Goal: Transaction & Acquisition: Subscribe to service/newsletter

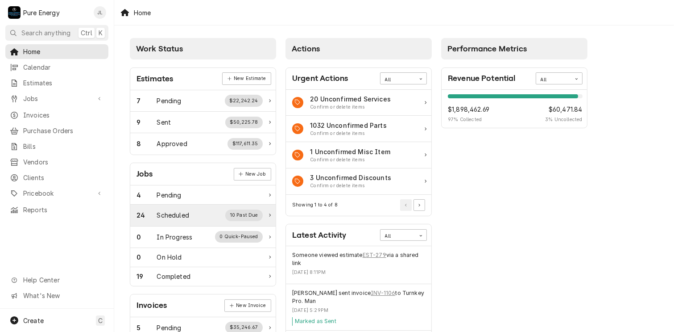
click at [185, 216] on div "Scheduled" at bounding box center [173, 214] width 32 height 9
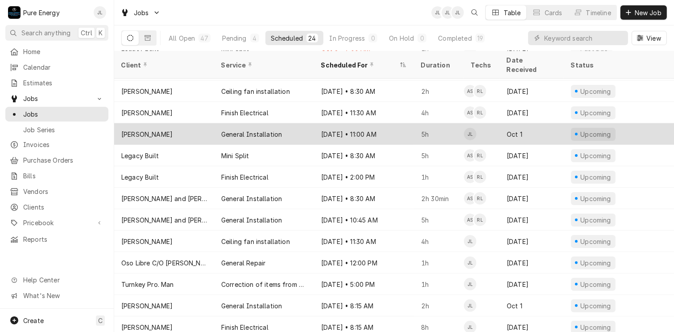
scroll to position [168, 0]
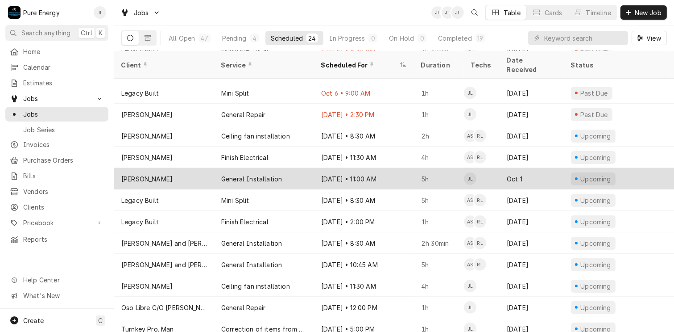
click at [400, 168] on div "Oct 16 • 11:00 AM" at bounding box center [364, 178] width 100 height 21
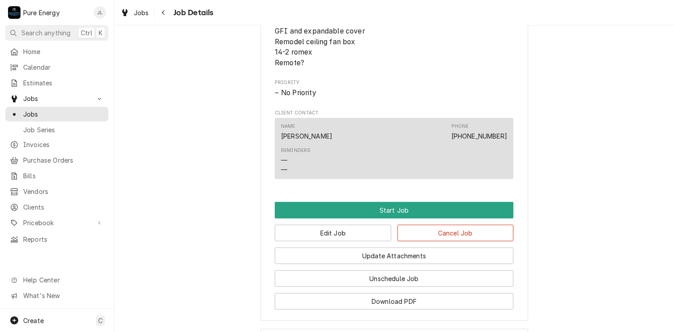
scroll to position [662, 0]
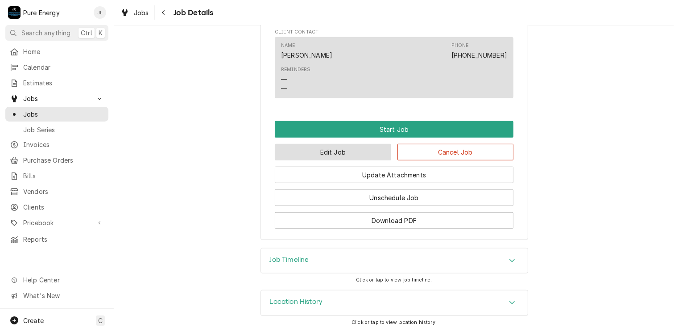
click at [347, 154] on button "Edit Job" at bounding box center [333, 152] width 116 height 17
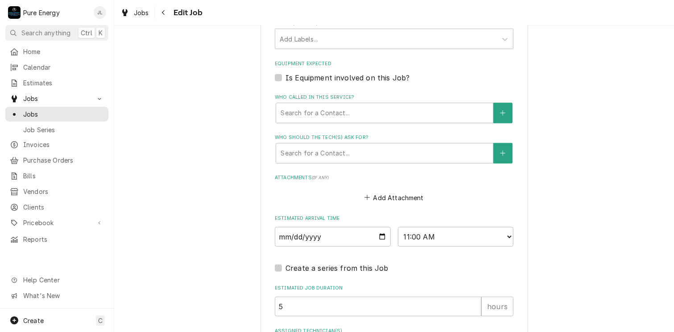
scroll to position [791, 0]
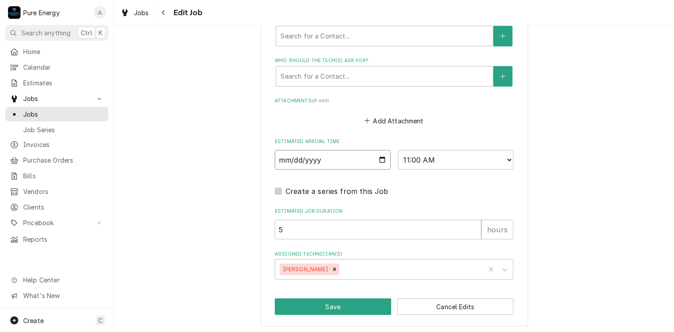
click at [377, 156] on input "2025-10-16" at bounding box center [333, 160] width 116 height 20
type textarea "x"
type input "2025-10-22"
click at [338, 305] on button "Save" at bounding box center [333, 306] width 116 height 17
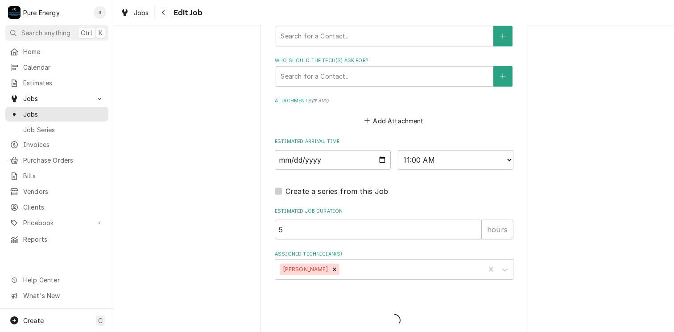
type textarea "x"
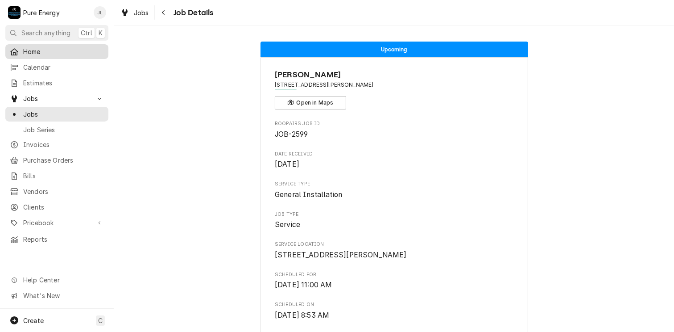
click at [43, 52] on span "Home" at bounding box center [63, 51] width 81 height 9
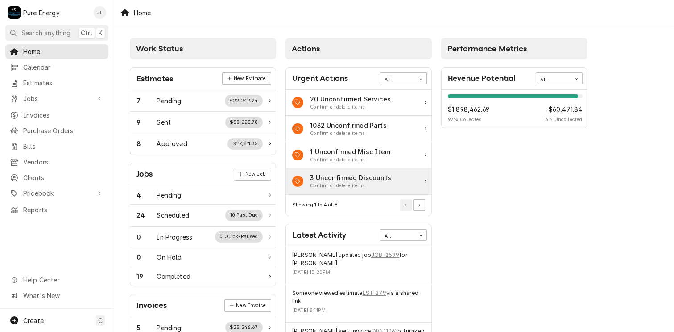
scroll to position [89, 0]
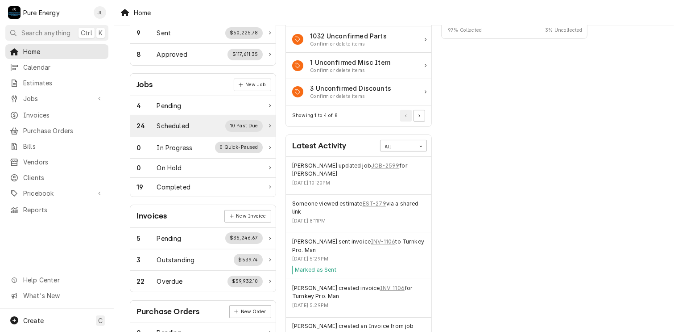
click at [173, 121] on div "Scheduled" at bounding box center [173, 125] width 32 height 9
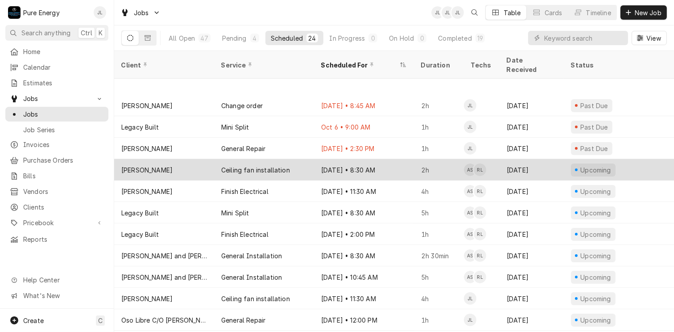
scroll to position [179, 0]
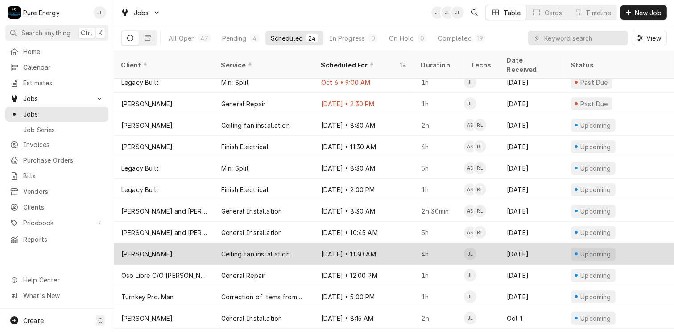
click at [404, 243] on div "Oct 20 • 11:30 AM" at bounding box center [364, 253] width 100 height 21
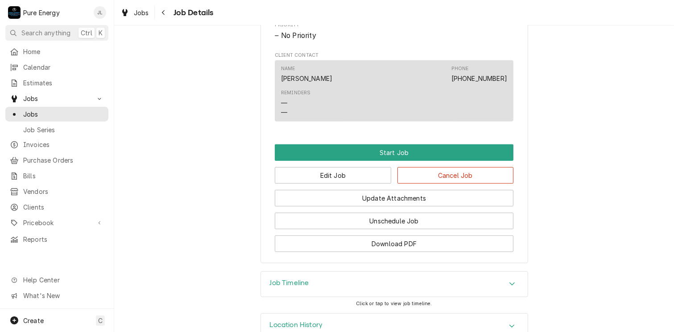
scroll to position [568, 0]
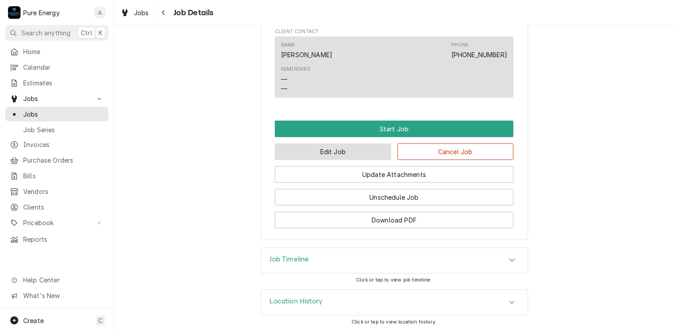
click at [366, 147] on button "Edit Job" at bounding box center [333, 151] width 116 height 17
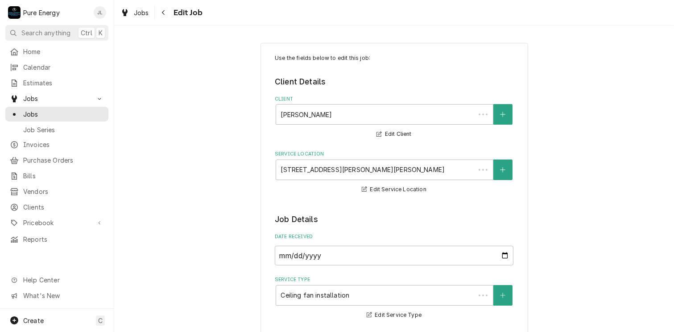
type textarea "x"
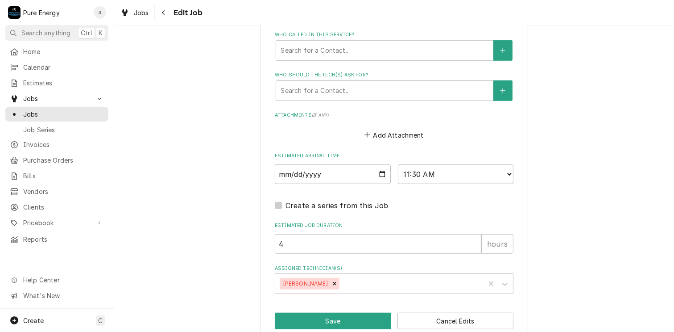
scroll to position [684, 0]
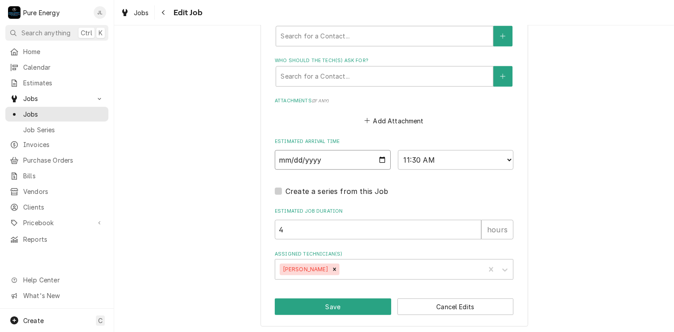
click at [378, 157] on input "2025-10-20" at bounding box center [333, 160] width 116 height 20
type input "2025-10-31"
click at [345, 304] on button "Save" at bounding box center [333, 306] width 116 height 17
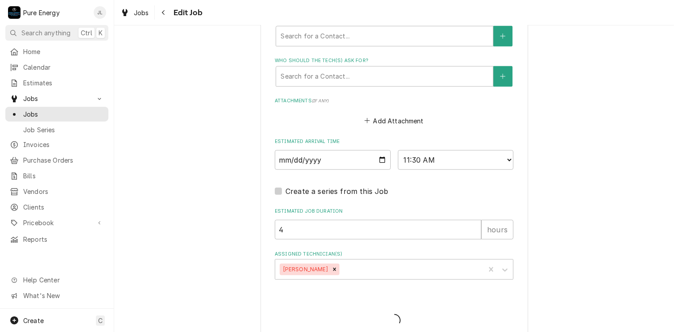
type textarea "x"
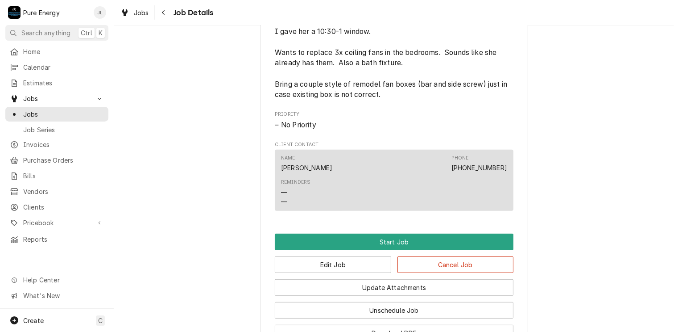
scroll to position [491, 0]
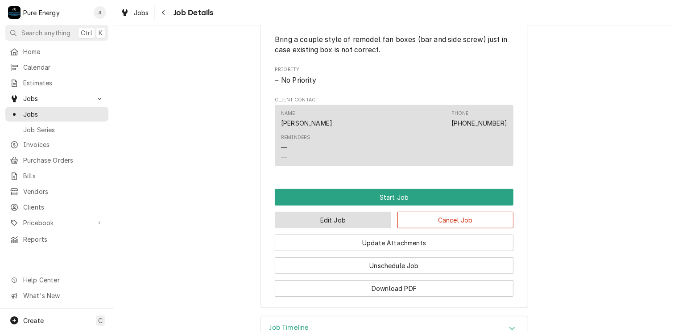
click at [354, 228] on button "Edit Job" at bounding box center [333, 220] width 116 height 17
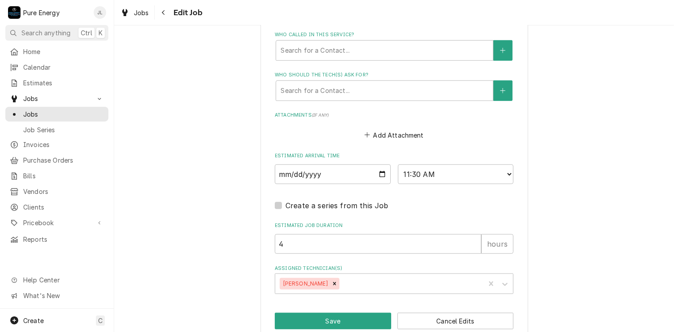
scroll to position [684, 0]
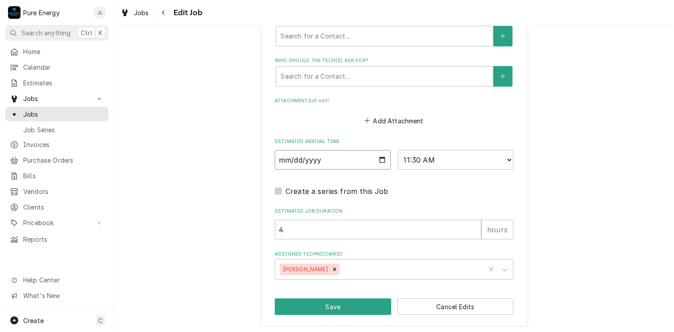
click at [378, 156] on input "2025-10-31" at bounding box center [333, 160] width 116 height 20
type textarea "x"
type input "2025-10-24"
click at [358, 299] on button "Save" at bounding box center [333, 306] width 116 height 17
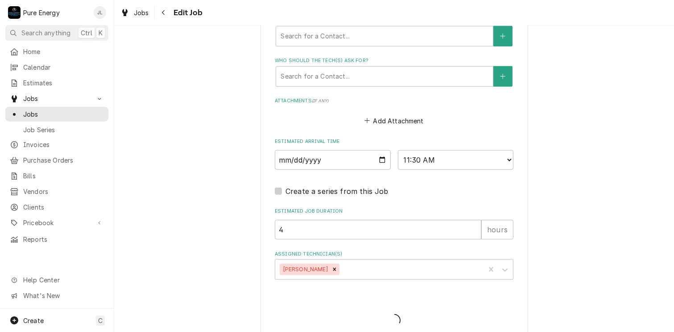
type textarea "x"
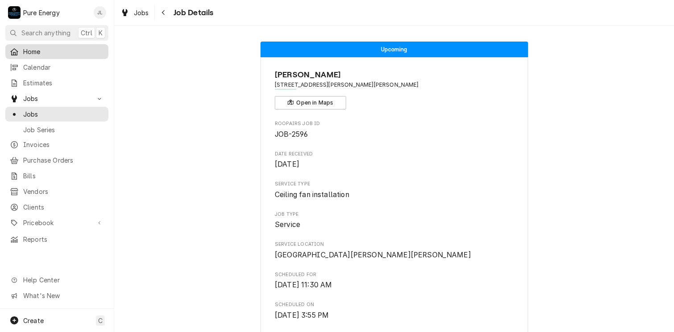
click at [62, 48] on span "Home" at bounding box center [63, 51] width 81 height 9
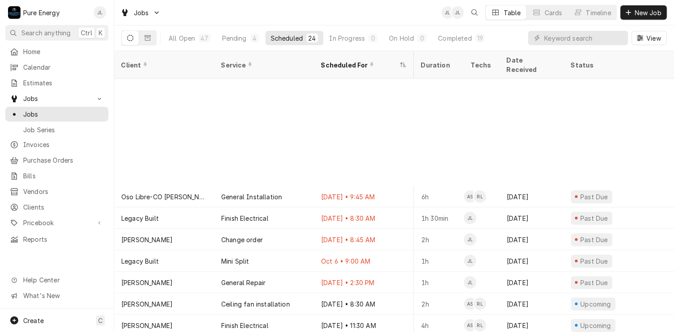
scroll to position [134, 255]
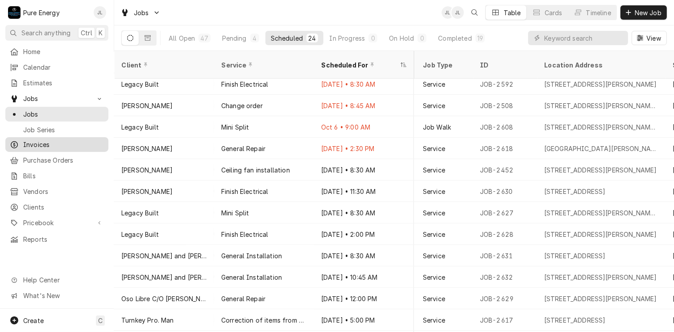
click at [63, 140] on span "Invoices" at bounding box center [63, 144] width 81 height 9
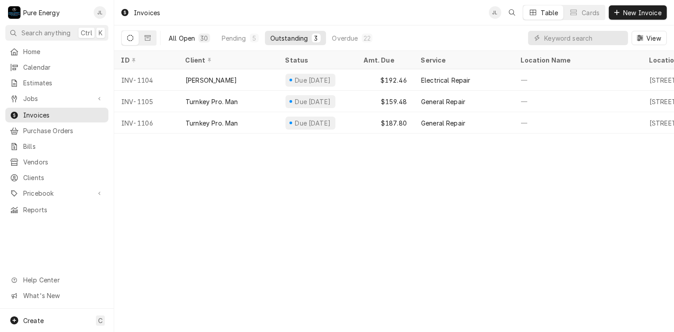
click at [191, 37] on div "All Open" at bounding box center [182, 37] width 26 height 9
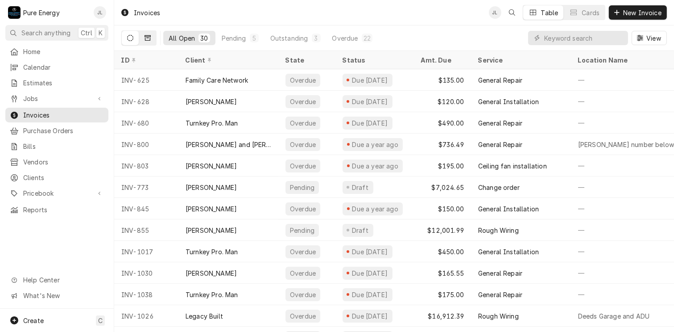
click at [150, 38] on icon "Dynamic Content Wrapper" at bounding box center [148, 38] width 6 height 6
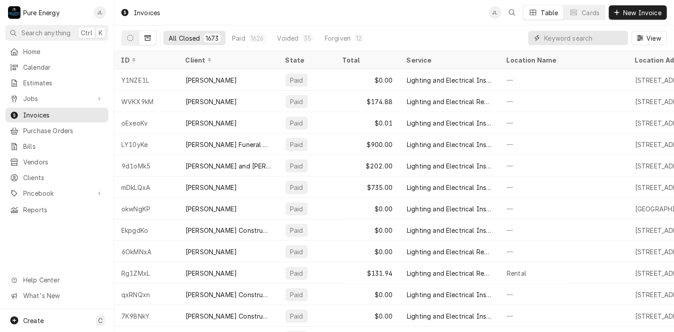
click at [552, 39] on input "Dynamic Content Wrapper" at bounding box center [584, 38] width 79 height 14
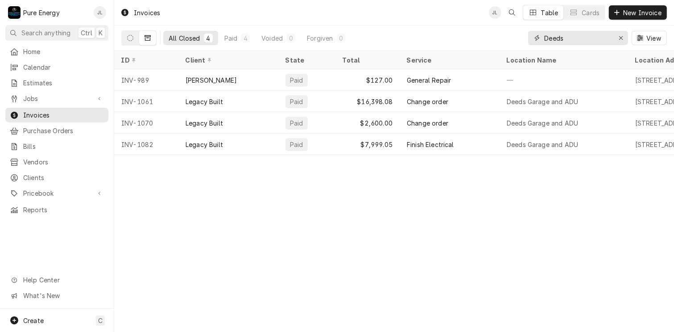
type input "Deeds"
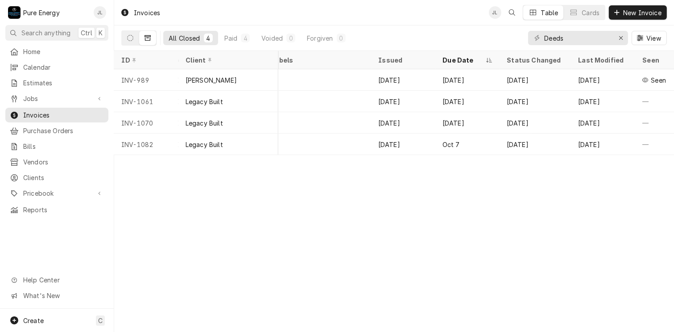
scroll to position [0, 496]
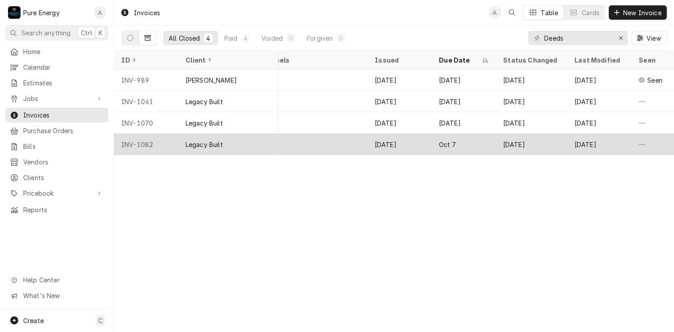
click at [321, 142] on div "—" at bounding box center [314, 143] width 107 height 21
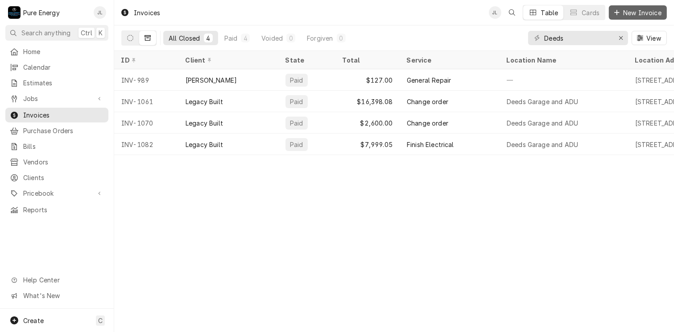
click at [635, 11] on span "New Invoice" at bounding box center [643, 12] width 42 height 9
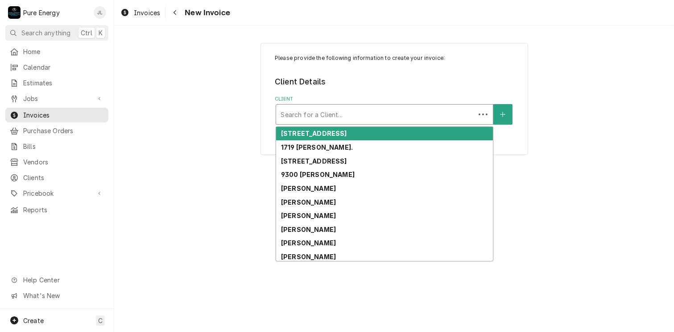
click at [313, 118] on div "Client" at bounding box center [376, 114] width 190 height 16
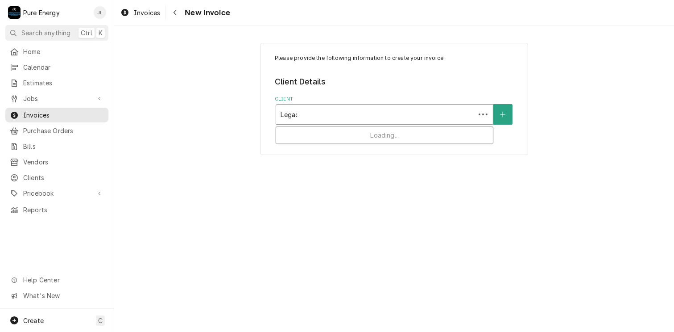
type input "Legacy"
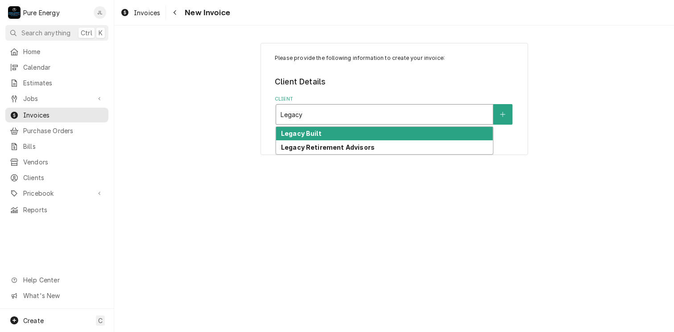
click at [321, 131] on div "Legacy Built" at bounding box center [384, 134] width 217 height 14
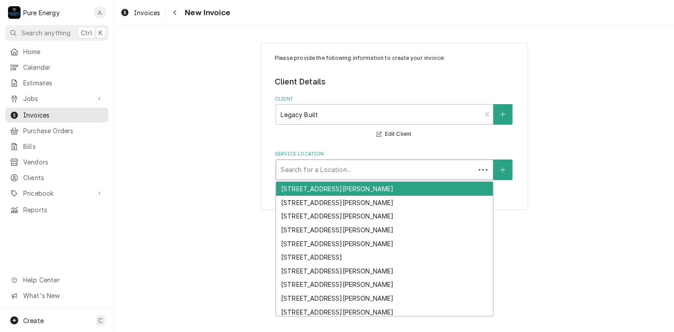
click at [301, 169] on div "Service Location" at bounding box center [376, 170] width 190 height 16
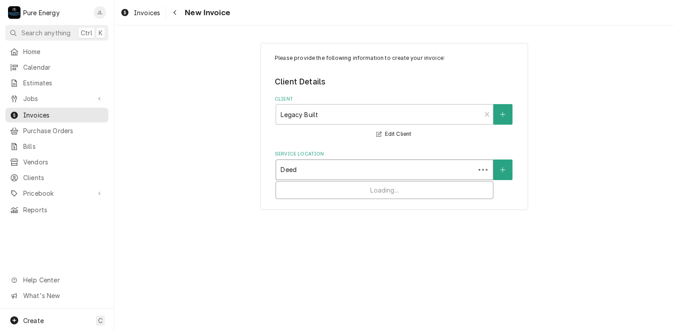
type input "Deeds"
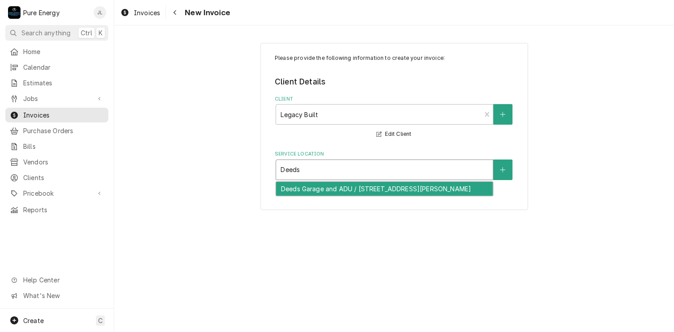
click at [319, 187] on div "Deeds Garage and ADU / 7880 Webster Rd, Creston, CA 93432" at bounding box center [384, 189] width 217 height 14
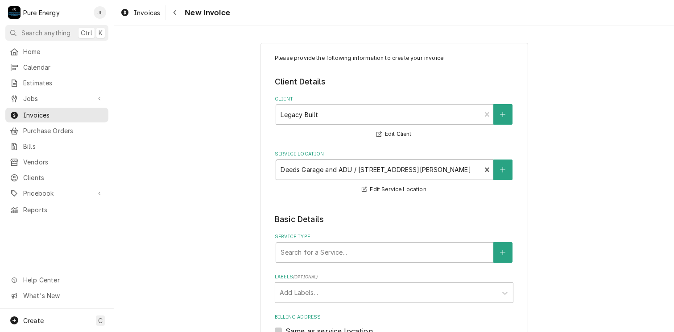
scroll to position [134, 0]
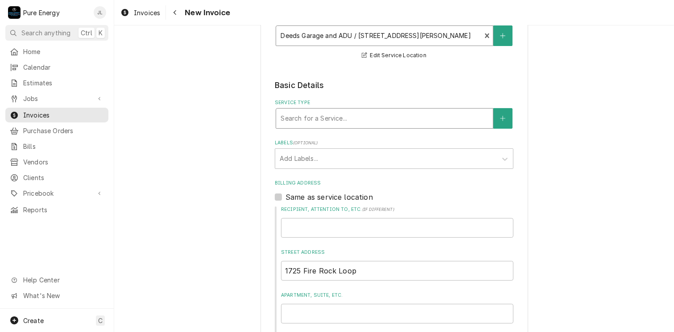
click at [330, 118] on div "Service Type" at bounding box center [385, 118] width 208 height 16
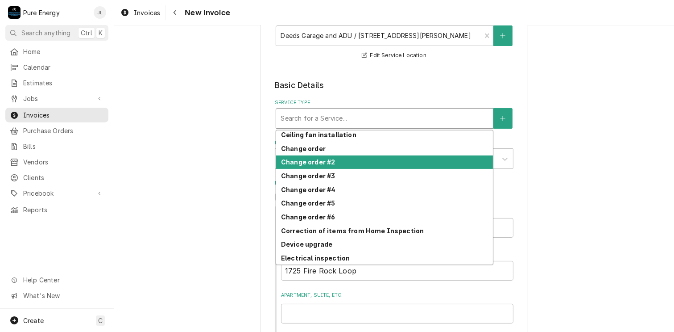
scroll to position [276, 0]
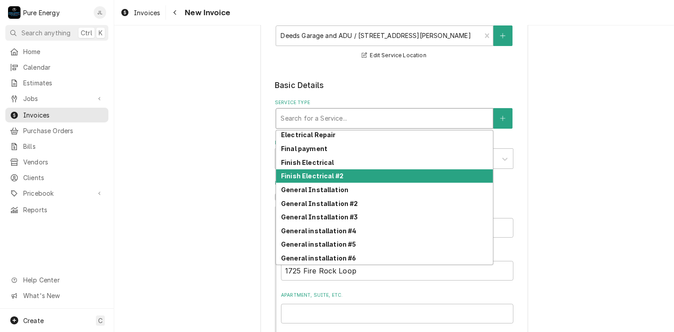
click at [328, 172] on strong "Finish Electrical #2" at bounding box center [312, 176] width 62 height 8
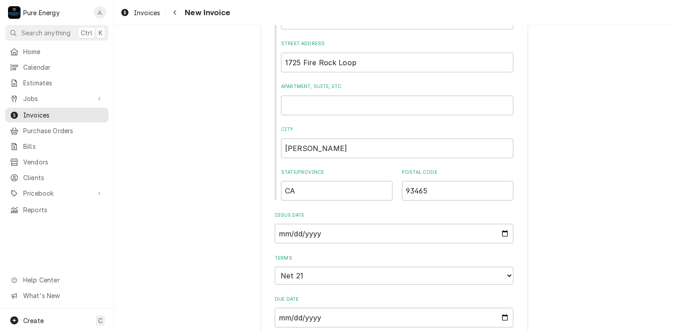
scroll to position [580, 0]
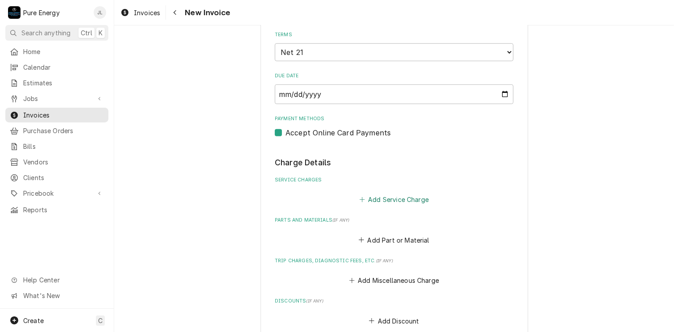
click at [385, 194] on button "Add Service Charge" at bounding box center [394, 199] width 72 height 12
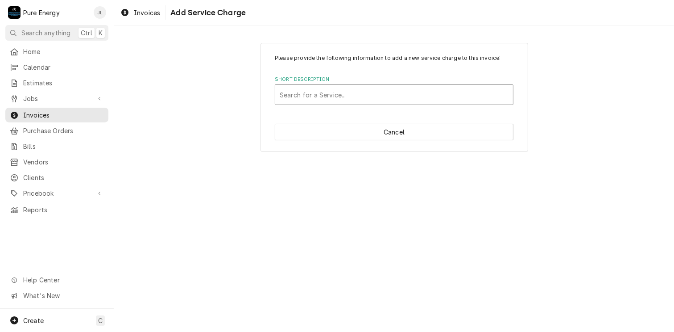
click at [310, 99] on div "Short Description" at bounding box center [394, 95] width 229 height 16
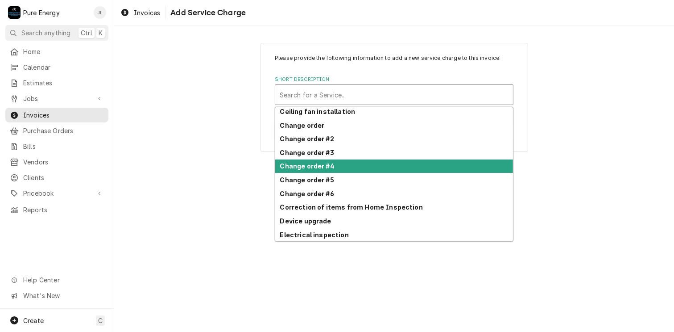
scroll to position [276, 0]
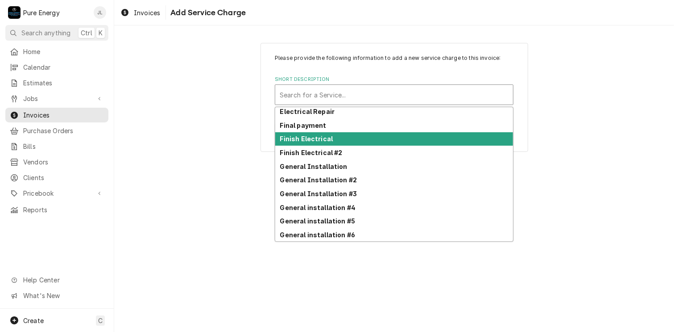
click at [329, 140] on strong "Finish Electrical" at bounding box center [306, 139] width 53 height 8
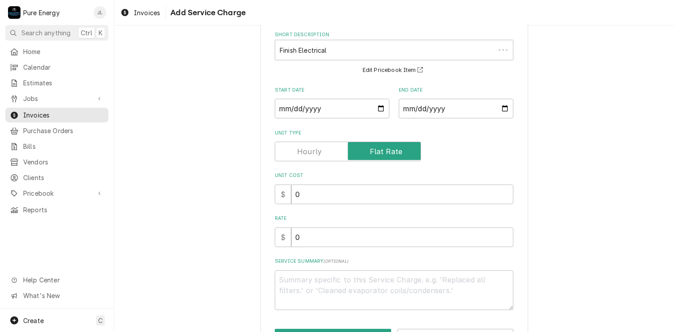
scroll to position [77, 0]
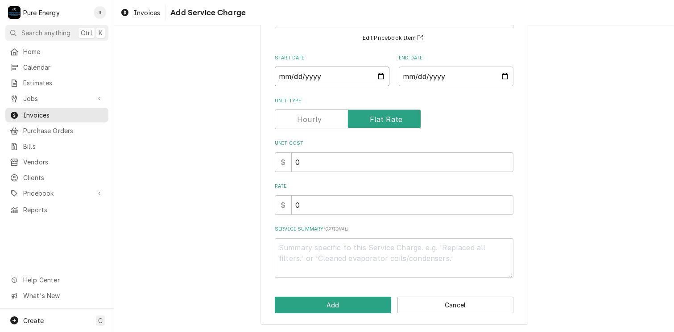
click at [376, 78] on input "Start Date" at bounding box center [332, 77] width 115 height 20
type textarea "x"
type input "2025-10-01"
click at [503, 76] on input "End Date" at bounding box center [456, 77] width 115 height 20
type input "2025-10-13"
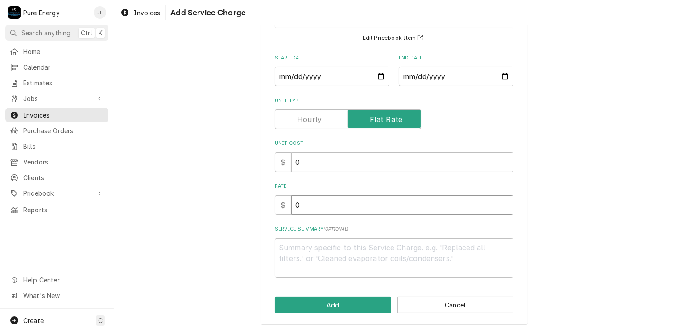
click at [299, 200] on input "0" at bounding box center [402, 205] width 222 height 20
type textarea "x"
type input "5"
type textarea "x"
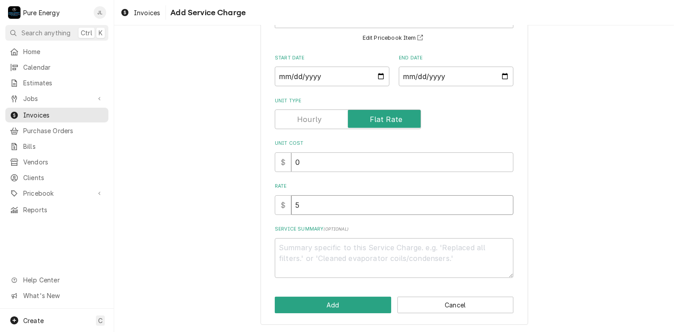
type input "50"
type textarea "x"
type input "500"
type textarea "x"
type input "500.0"
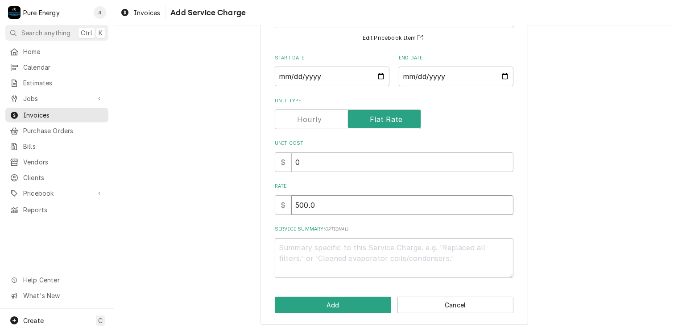
type textarea "x"
type input "500.00"
click at [300, 245] on textarea "Service Summary ( optional )" at bounding box center [394, 258] width 239 height 40
type textarea "x"
type textarea "W"
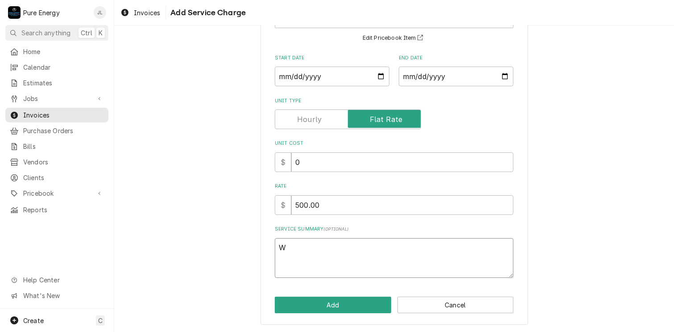
type textarea "x"
type textarea "We"
type textarea "x"
type textarea "We"
type textarea "x"
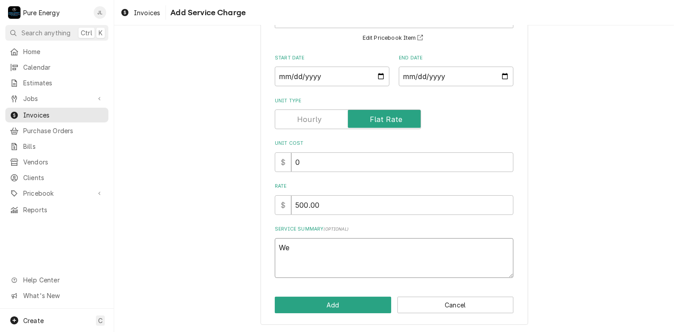
type textarea "We m"
type textarea "x"
type textarea "We me"
type textarea "x"
type textarea "We men"
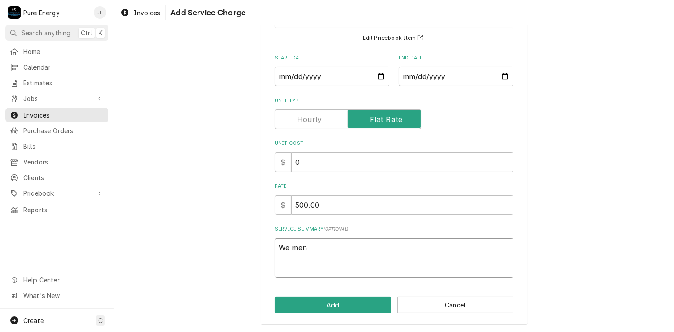
type textarea "x"
type textarea "We ment"
type textarea "x"
type textarea "We menti"
type textarea "x"
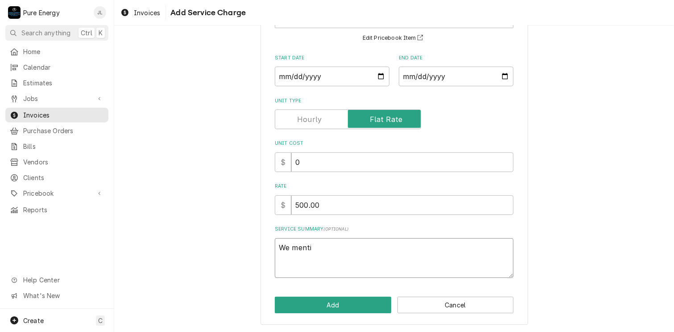
type textarea "We mentio"
type textarea "x"
type textarea "We mentioo"
type textarea "x"
type textarea "We mentioon"
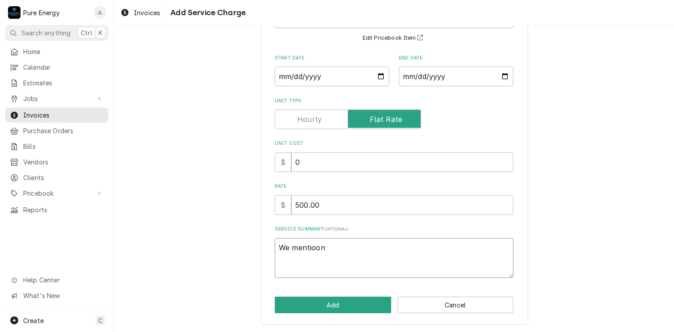
type textarea "x"
type textarea "We mentioo"
type textarea "x"
type textarea "We mentio"
type textarea "x"
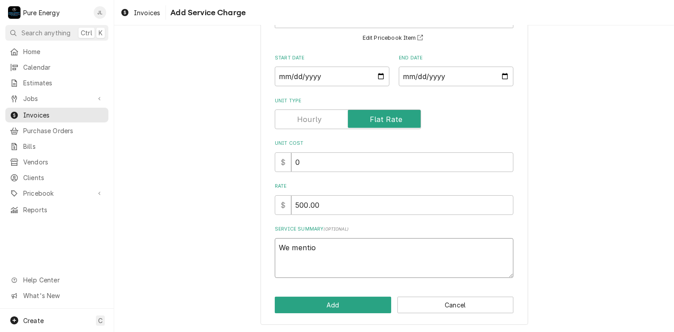
type textarea "We mentioe"
type textarea "x"
type textarea "We mentio"
type textarea "x"
type textarea "We mention"
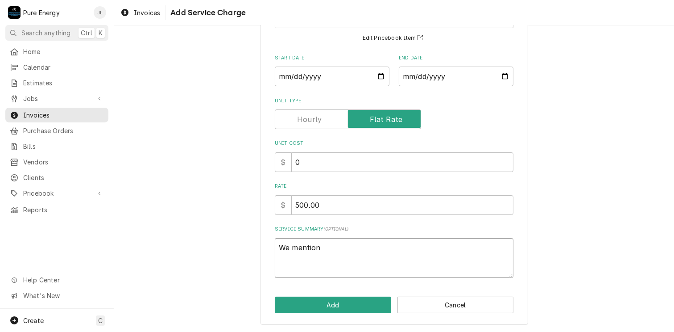
type textarea "x"
type textarea "We mentione"
type textarea "x"
type textarea "We mentioned"
type textarea "x"
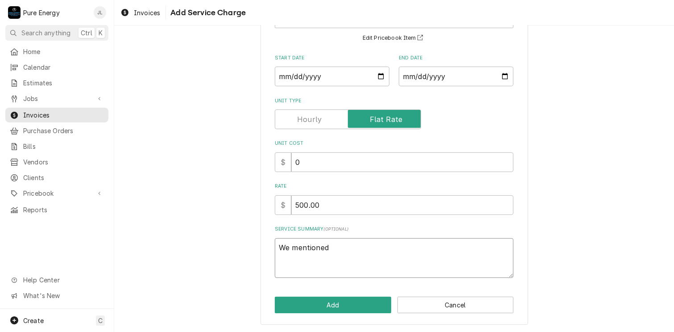
type textarea "We mentioned"
type textarea "x"
type textarea "We mentioned o"
type textarea "x"
type textarea "We mentioned on"
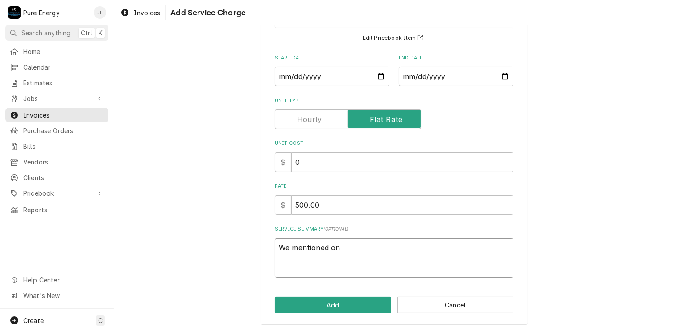
type textarea "x"
type textarea "We mentioned on"
type textarea "x"
type textarea "We mentioned on l"
type textarea "x"
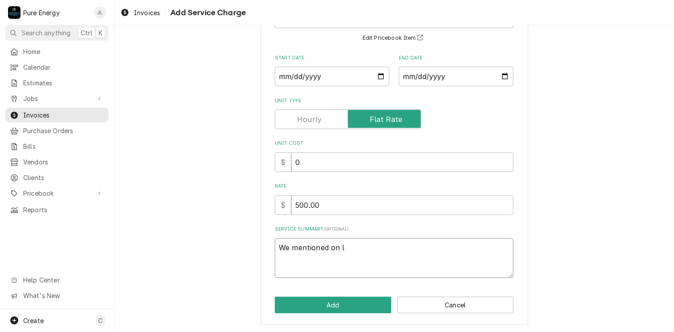
type textarea "We mentioned on la"
type textarea "x"
type textarea "We mentioned on las"
type textarea "x"
type textarea "We mentioned on last"
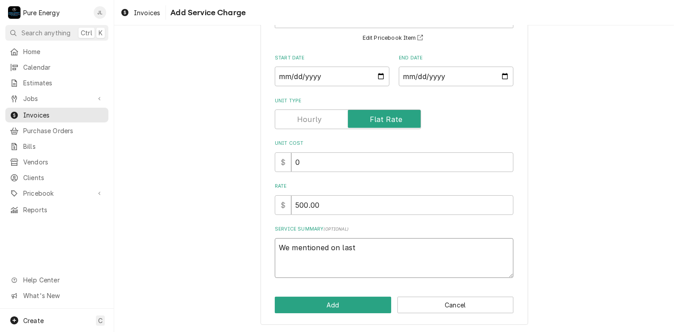
type textarea "x"
type textarea "We mentioned on lasti"
type textarea "x"
type textarea "We mentioned on lastin"
type textarea "x"
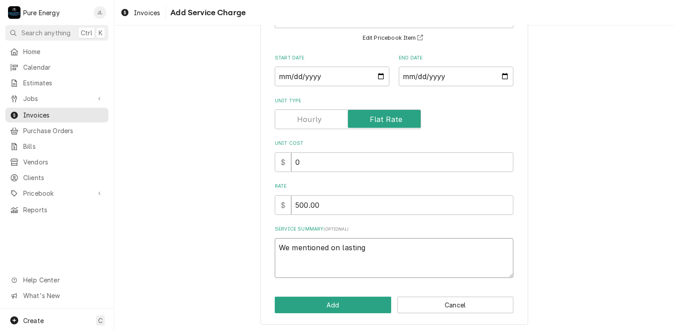
type textarea "We mentioned on lasting"
type textarea "x"
type textarea "We mentioned on lasting b"
type textarea "x"
type textarea "We mentioned on lasting bi"
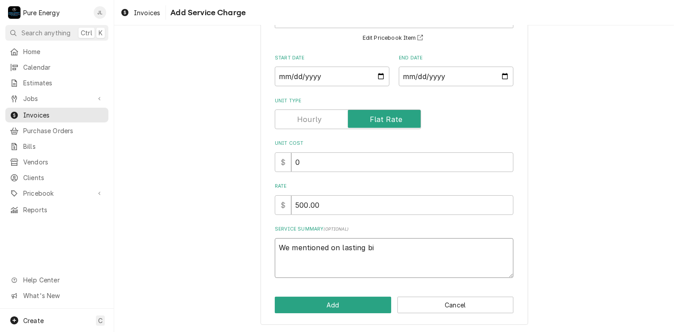
type textarea "x"
type textarea "We mentioned on lasting bil"
type textarea "x"
type textarea "We mentioned on lasting bill"
type textarea "x"
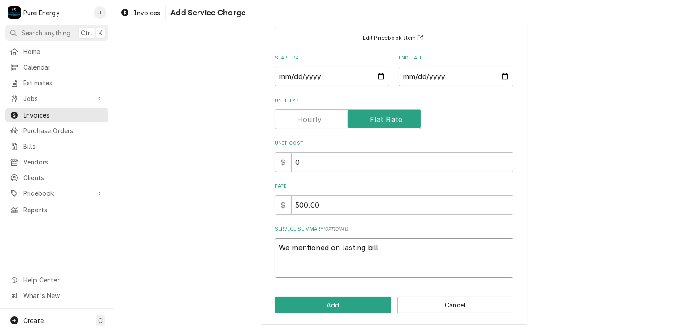
type textarea "We mentioned on lasting billi"
type textarea "x"
type textarea "We mentioned on lasting billin"
type textarea "x"
type textarea "We mentioned on lasting billing"
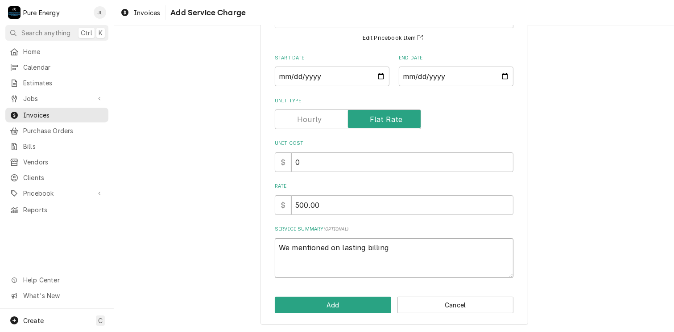
type textarea "x"
type textarea "We mentioned on lasting billing f"
type textarea "x"
type textarea "We mentioned on lasting billing fo"
type textarea "x"
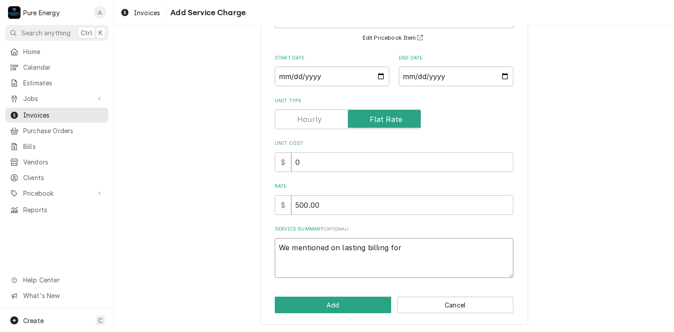
type textarea "We mentioned on lasting billing for"
type textarea "x"
type textarea "We mentioned on lasting billing for th"
type textarea "x"
type textarea "We mentioned on lasting billing for thi"
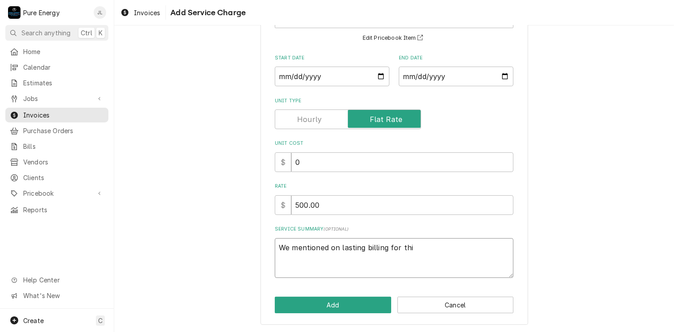
type textarea "x"
type textarea "We mentioned on lasting billing for this"
type textarea "x"
type textarea "We mentioned on lasting billing for this j"
type textarea "x"
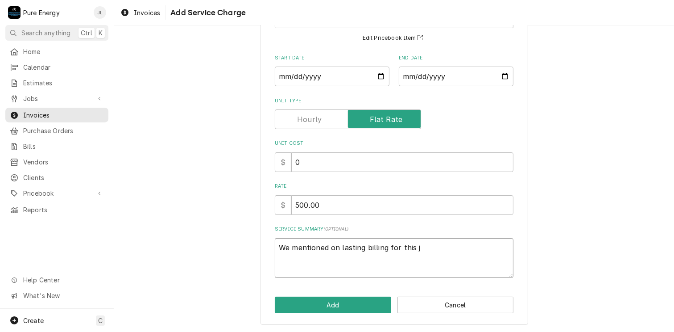
type textarea "We mentioned on lasting billing for this jo"
type textarea "x"
type textarea "We mentioned on lasting billing for this job"
type textarea "x"
type textarea "We mentioned on lasting billing for this job,"
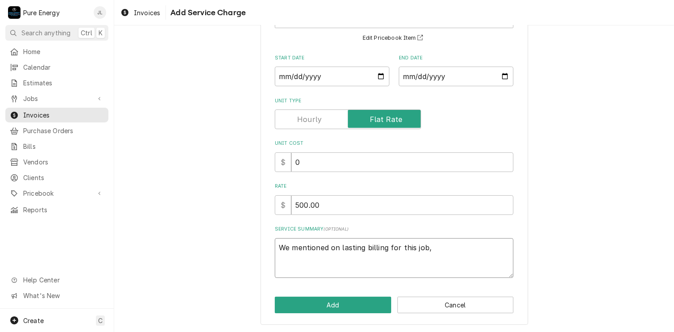
type textarea "x"
type textarea "We mentioned on lasting billing for this job,"
type textarea "x"
type textarea "We mentioned on lasting billing for this job, w"
type textarea "x"
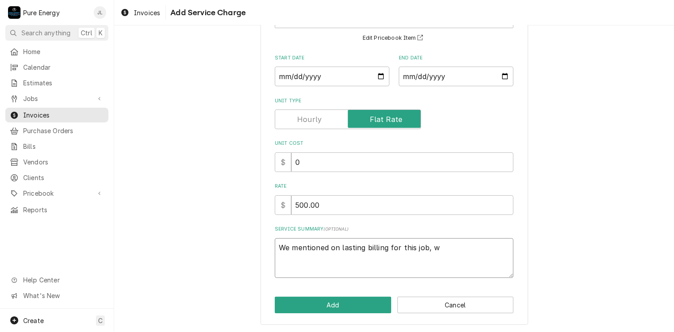
type textarea "We mentioned on lasting billing for this job, we"
type textarea "x"
type textarea "We mentioned on lasting billing for this job, we"
type textarea "x"
type textarea "We mentioned on lasting billing for this job, we we"
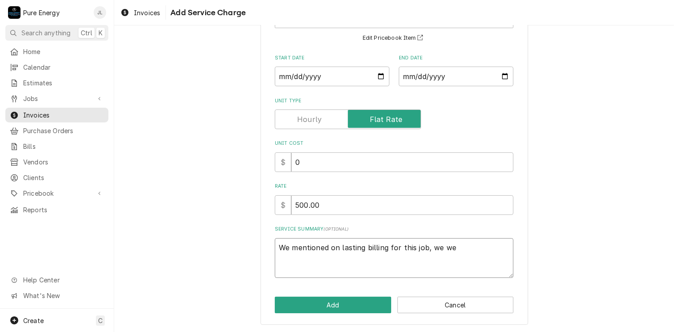
type textarea "x"
type textarea "We mentioned on lasting billing for this job, we wer"
type textarea "x"
type textarea "We mentioned on lasting billing for this job, we were"
type textarea "x"
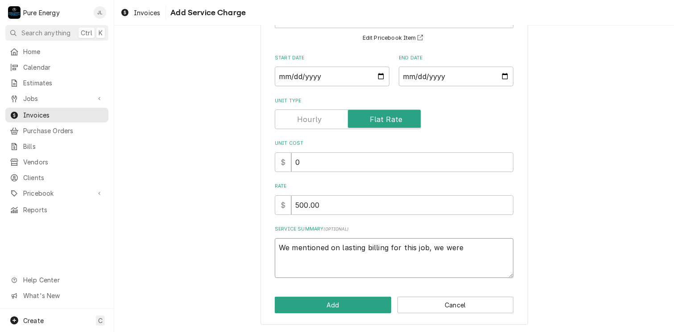
type textarea "We mentioned on lasting billing for this job, we were"
type textarea "x"
type textarea "We mentioned on lasting billing for this job, we were h"
type textarea "x"
type textarea "We mentioned on lasting billing for this job, we were ho"
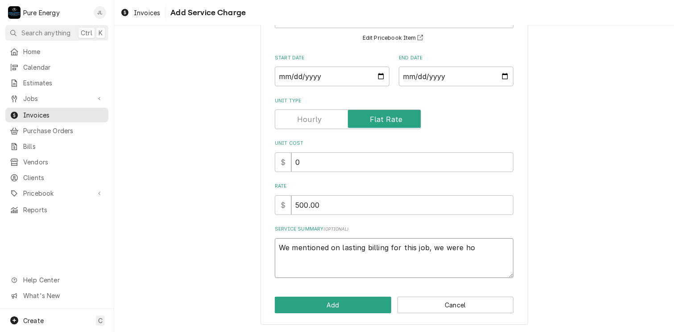
type textarea "x"
type textarea "We mentioned on lasting billing for this job, we were hol"
type textarea "x"
type textarea "We mentioned on lasting billing for this job, we were hold"
type textarea "x"
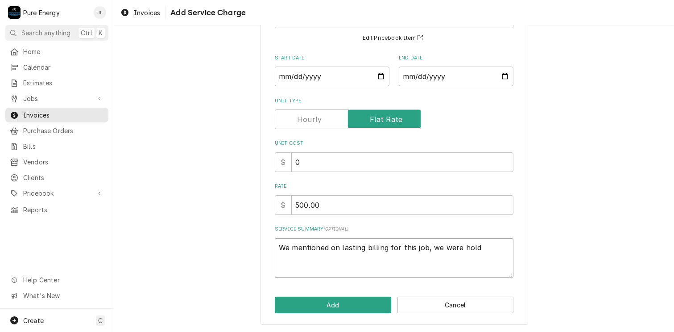
type textarea "We mentioned on lasting billing for this job, we were holdi"
type textarea "x"
type textarea "We mentioned on lasting billing for this job, we were holdin"
type textarea "x"
type textarea "We mentioned on lasting billing for this job, we were holding"
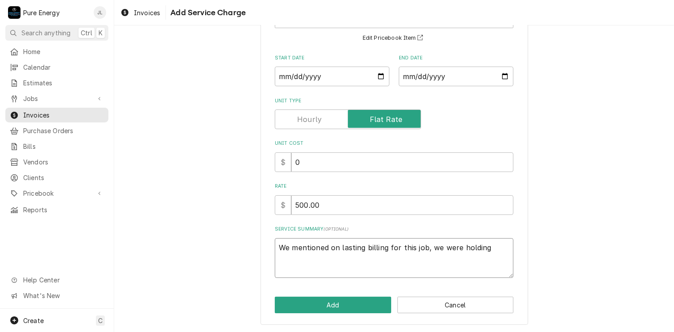
type textarea "x"
type textarea "We mentioned on lasting billing for this job, we were holding"
type textarea "x"
type textarea "We mentioned on lasting billing for this job, we were holding a"
type textarea "x"
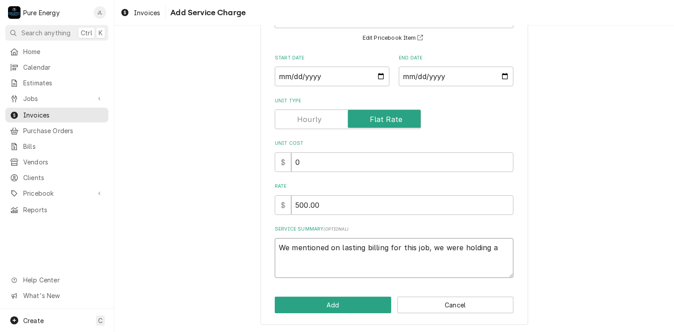
type textarea "We mentioned on lasting billing for this job, we were holding a b"
type textarea "x"
type textarea "We mentioned on lasting billing for this job, we were holding a ba"
type textarea "x"
type textarea "We mentioned on lasting billing for this job, we were holding a bal"
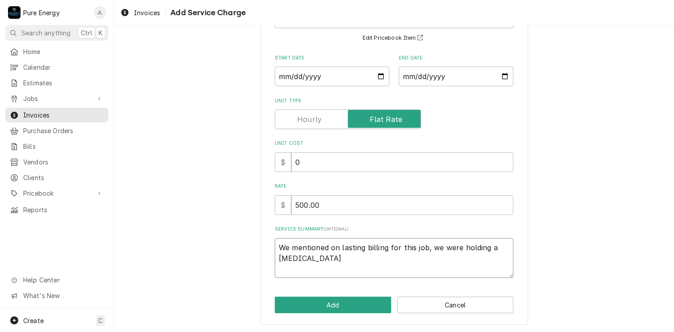
type textarea "x"
type textarea "We mentioned on lasting billing for this job, we were holding a bala"
type textarea "x"
type textarea "We mentioned on lasting billing for this job, we were holding a balan"
type textarea "x"
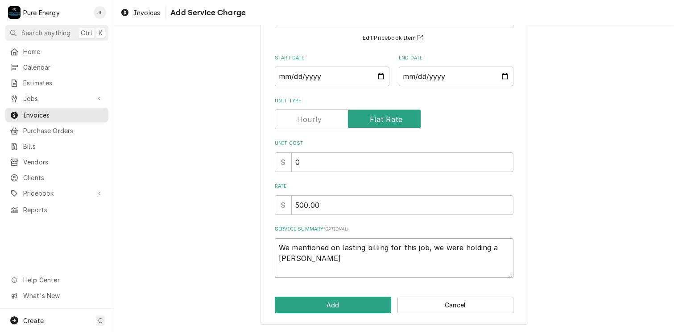
type textarea "We mentioned on lasting billing for this job, we were holding a balane"
type textarea "x"
type textarea "We mentioned on lasting billing for this job, we were holding a balan"
type textarea "x"
type textarea "We mentioned on lasting billing for this job, we were holding a balanc"
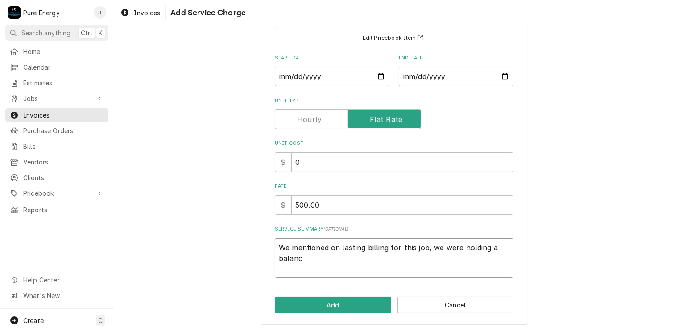
type textarea "x"
type textarea "We mentioned on lasting billing for this job, we were holding a balanc e"
type textarea "x"
type textarea "We mentioned on lasting billing for this job, we were holding a balanc eo"
type textarea "x"
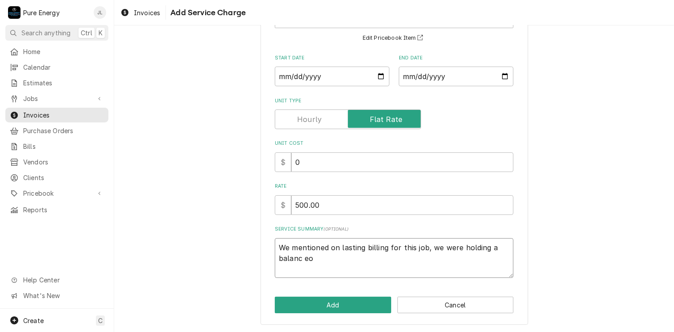
type textarea "We mentioned on lasting billing for this job, we were holding a balanc eof"
type textarea "x"
type textarea "We mentioned on lasting billing for this job, we were holding a balanc eo"
type textarea "x"
type textarea "We mentioned on lasting billing for this job, we were holding a balanc e"
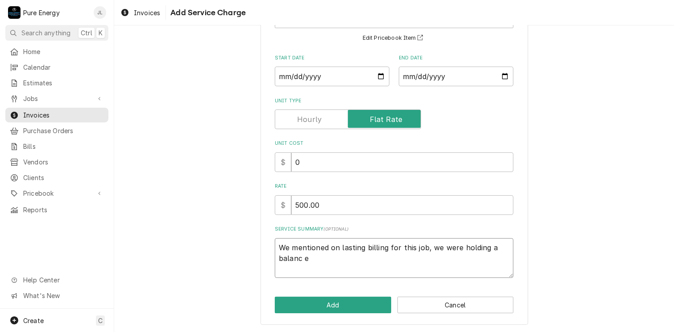
type textarea "x"
type textarea "We mentioned on lasting billing for this job, we were holding a balanc"
type textarea "x"
type textarea "We mentioned on lasting billing for this job, we were holding a balanc"
type textarea "x"
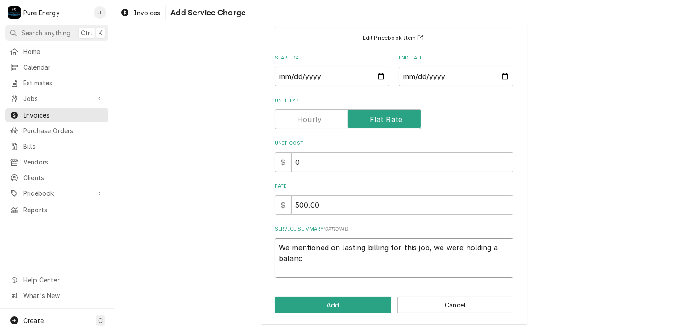
type textarea "We mentioned on lasting billing for this job, we were holding a balance"
type textarea "x"
type textarea "We mentioned on lasting billing for this job, we were holding a balance"
type textarea "x"
type textarea "We mentioned on lasting billing for this job, we were holding a balance o"
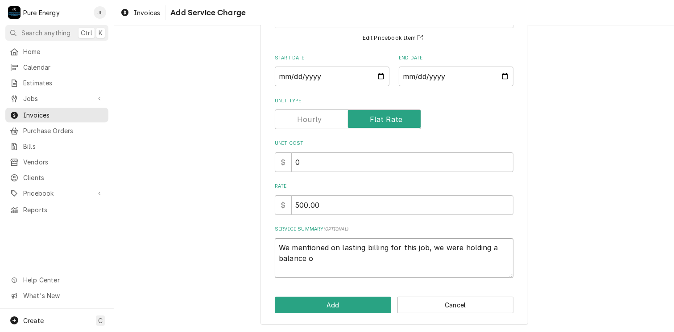
type textarea "x"
type textarea "We mentioned on lasting billing for this job, we were holding a balance of"
type textarea "x"
type textarea "We mentioned on lasting billing for this job, we were holding a balance of"
type textarea "x"
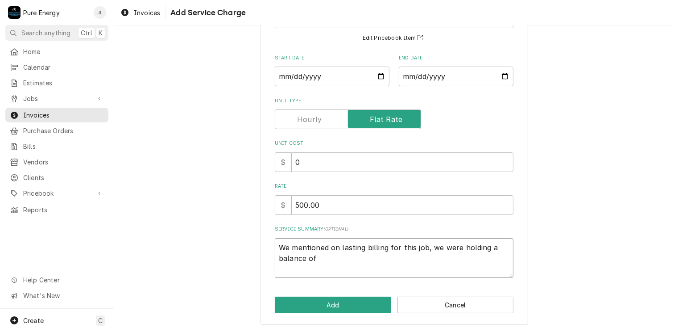
type textarea "We mentioned on lasting billing for this job, we were holding a balance of $"
type textarea "x"
type textarea "We mentioned on lasting billing for this job, we were holding a balance of"
type textarea "x"
type textarea "We mentioned on lasting billing for this job, we were holding a balance of $"
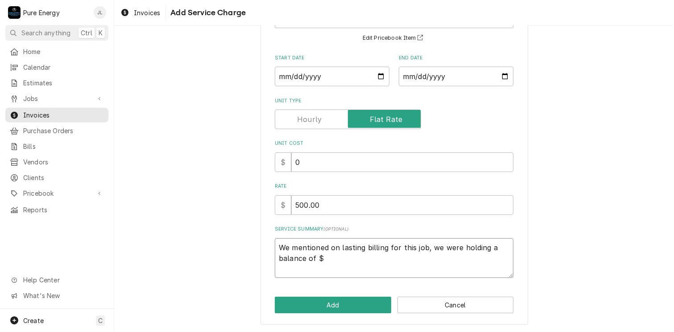
type textarea "x"
type textarea "We mentioned on lasting billing for this job, we were holding a balance of $5"
type textarea "x"
type textarea "We mentioned on lasting billing for this job, we were holding a balance of $50"
type textarea "x"
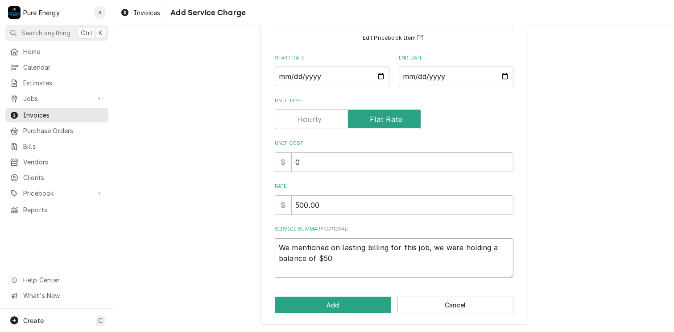
type textarea "We mentioned on lasting billing for this job, we were holding a balance of $500"
type textarea "x"
type textarea "We mentioned on lasting billing for this job, we were holding a balance of $500."
type textarea "x"
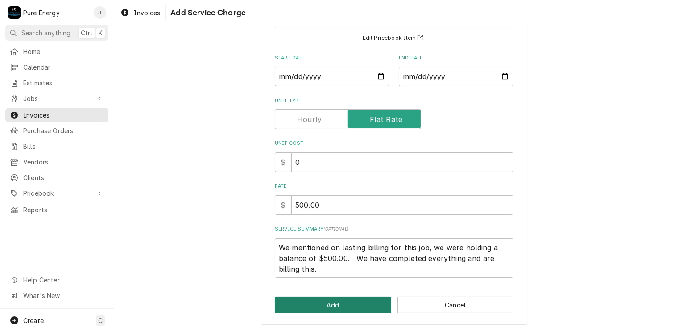
click at [349, 308] on button "Add" at bounding box center [333, 304] width 116 height 17
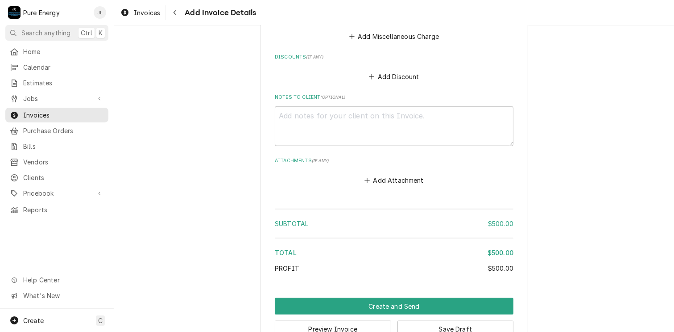
scroll to position [993, 0]
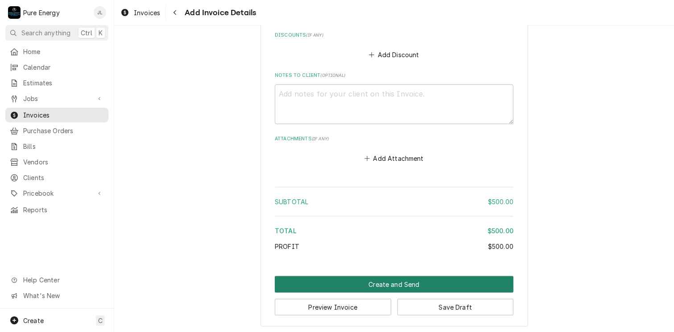
click at [391, 280] on button "Create and Send" at bounding box center [394, 284] width 239 height 17
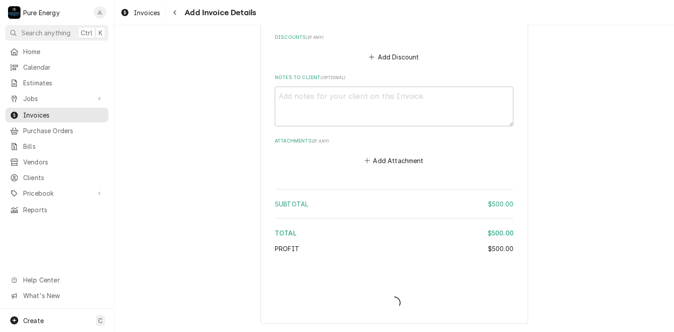
scroll to position [988, 0]
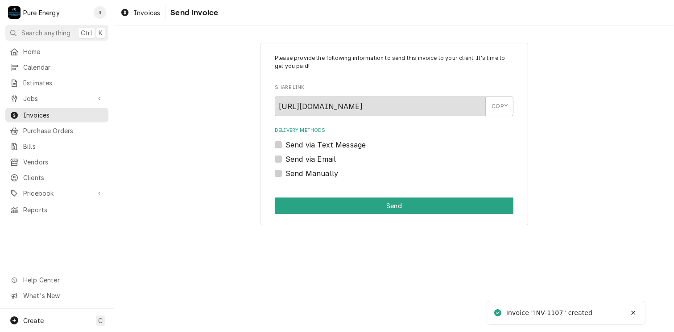
click at [286, 173] on label "Send Manually" at bounding box center [312, 173] width 53 height 11
click at [286, 173] on input "Send Manually" at bounding box center [405, 178] width 239 height 20
checkbox input "true"
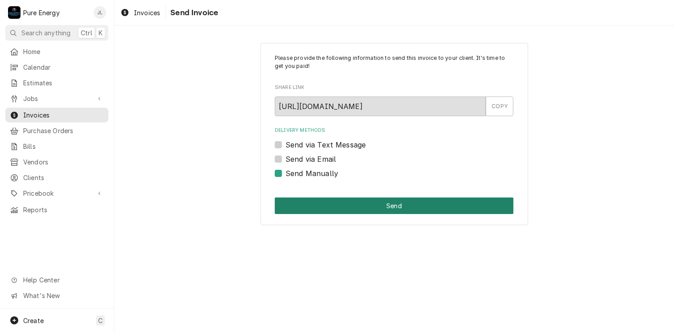
click at [392, 206] on button "Send" at bounding box center [394, 205] width 239 height 17
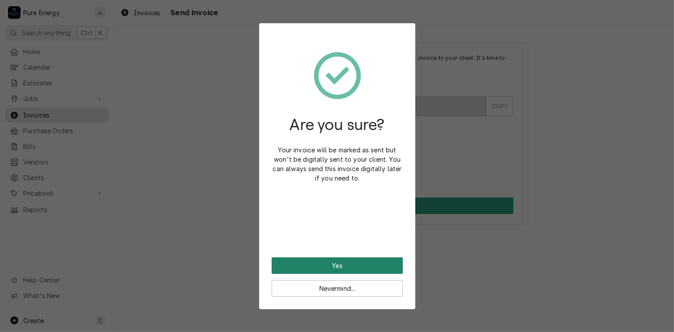
click at [366, 266] on button "Yes" at bounding box center [337, 265] width 131 height 17
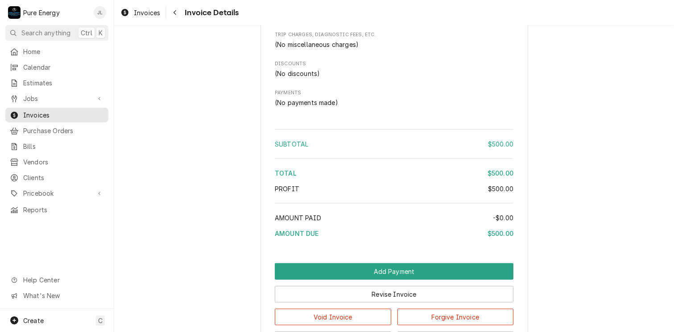
scroll to position [730, 0]
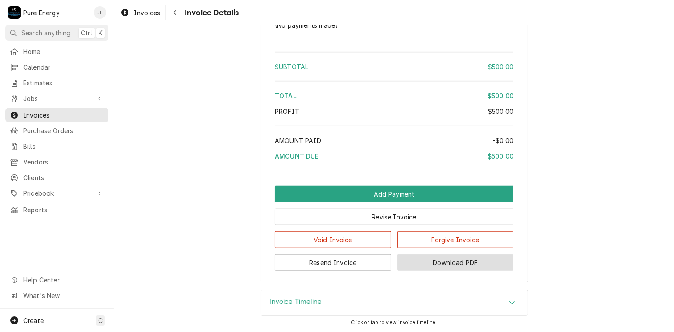
click at [433, 262] on button "Download PDF" at bounding box center [456, 262] width 116 height 17
